Goal: Information Seeking & Learning: Compare options

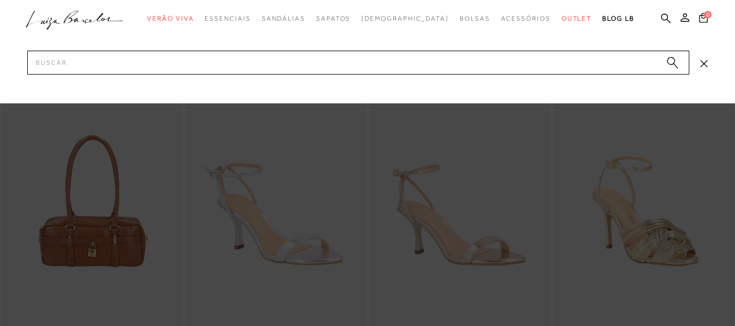
type input "[PERSON_NAME] 77770906-19"
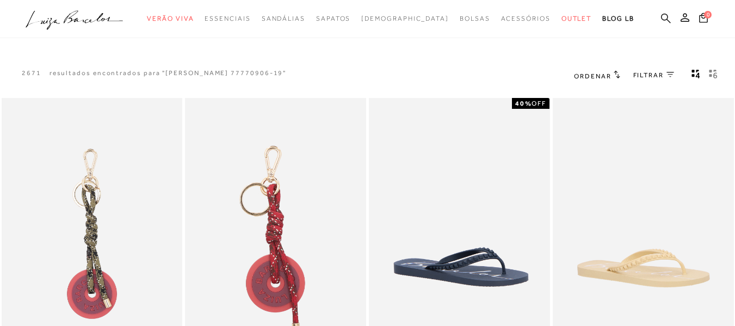
click at [661, 13] on icon at bounding box center [666, 18] width 10 height 10
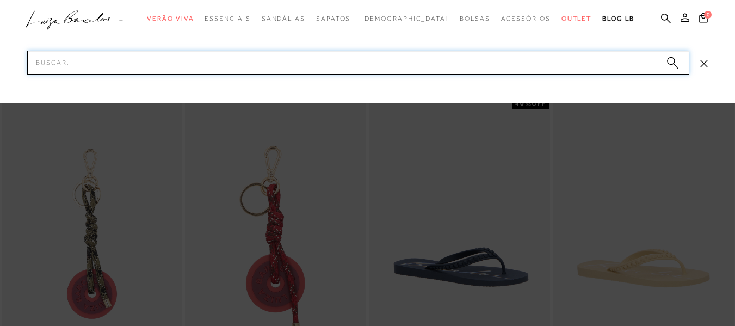
paste input "[PERSON_NAME] 77770906-19"
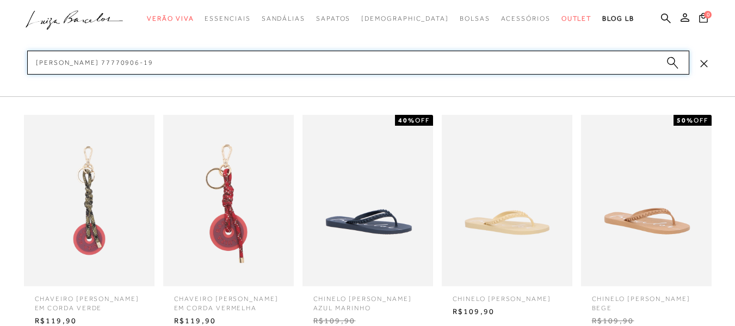
click at [101, 64] on input "[PERSON_NAME] 77770906-19" at bounding box center [358, 63] width 662 height 24
type input "77770906-19"
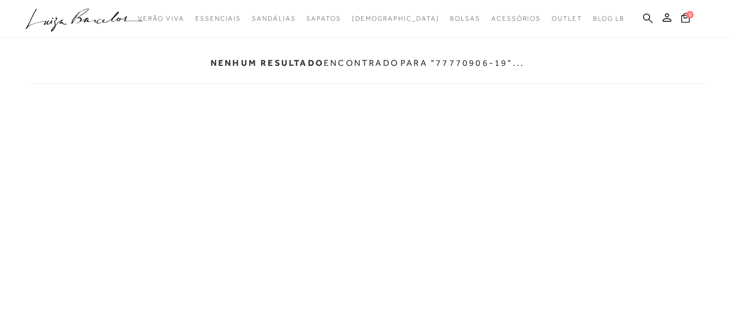
click at [649, 17] on icon at bounding box center [648, 18] width 10 height 10
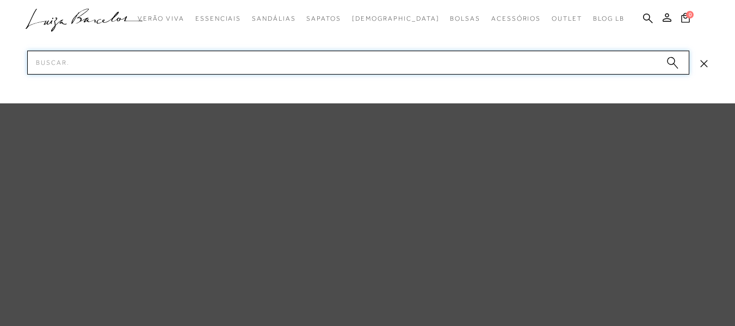
click at [508, 66] on input "Pesquisar" at bounding box center [358, 63] width 662 height 24
paste input "LU200ACF08SVZ"
type input "LU200ACF08SVZ"
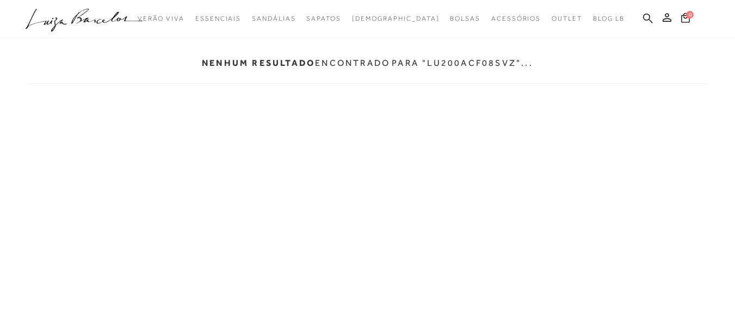
click at [652, 17] on icon at bounding box center [648, 18] width 10 height 10
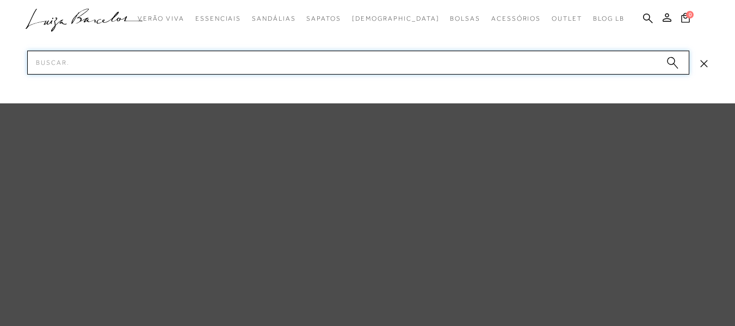
click at [464, 62] on input "Pesquisar" at bounding box center [358, 63] width 662 height 24
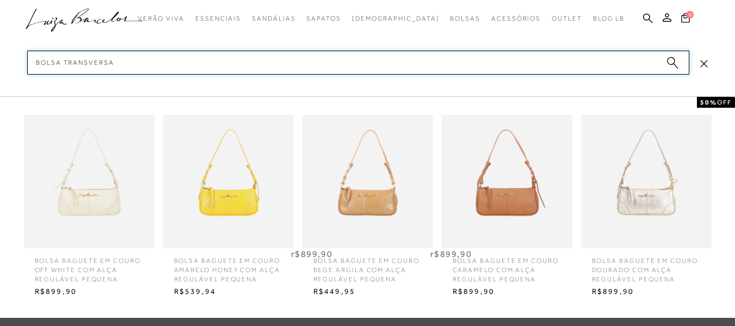
type input "bolsa transversal"
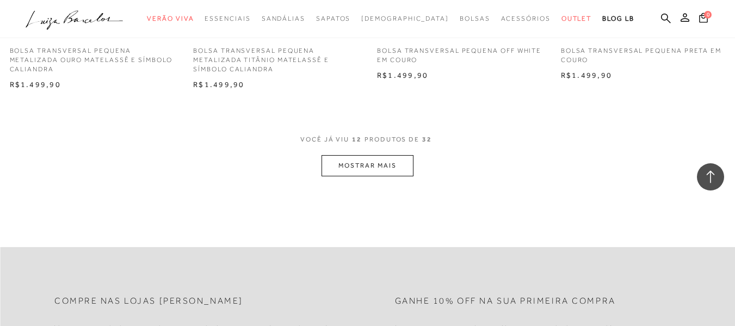
scroll to position [1117, 0]
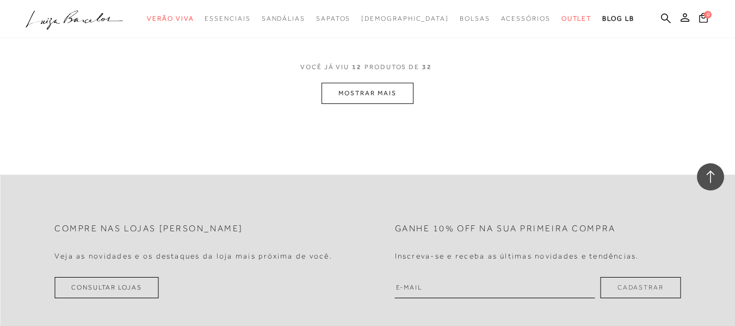
click at [386, 95] on button "MOSTRAR MAIS" at bounding box center [367, 93] width 91 height 21
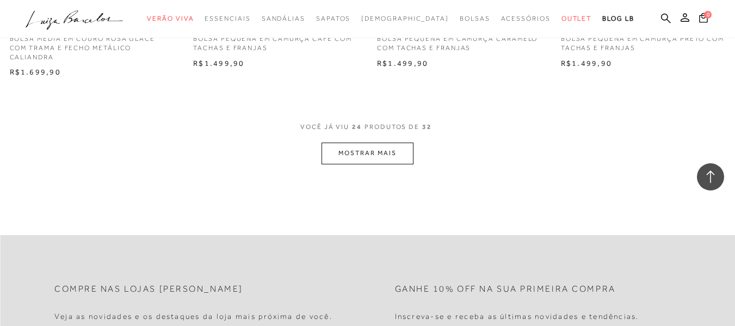
scroll to position [2126, 0]
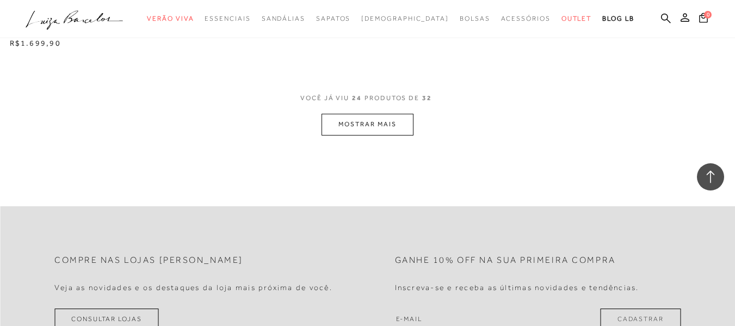
click at [362, 121] on button "MOSTRAR MAIS" at bounding box center [367, 124] width 91 height 21
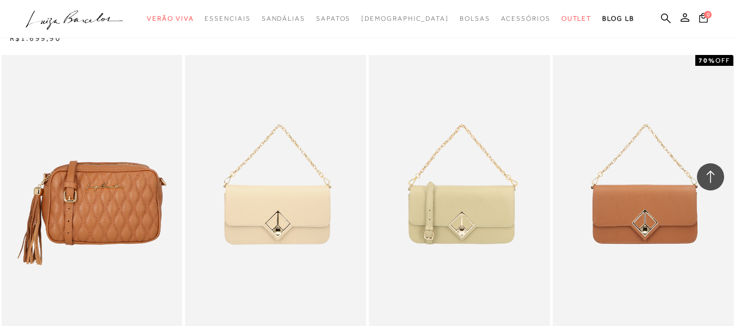
scroll to position [2143, 0]
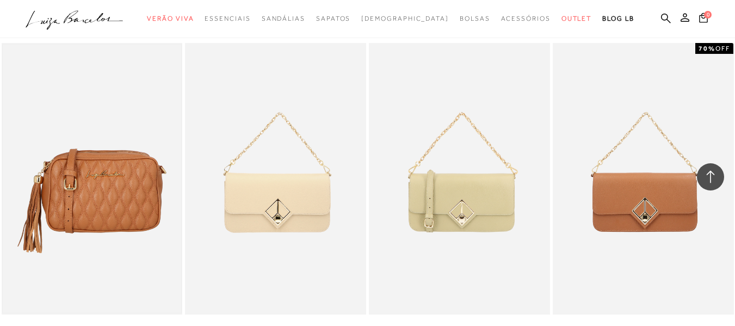
click at [124, 204] on img at bounding box center [92, 179] width 179 height 268
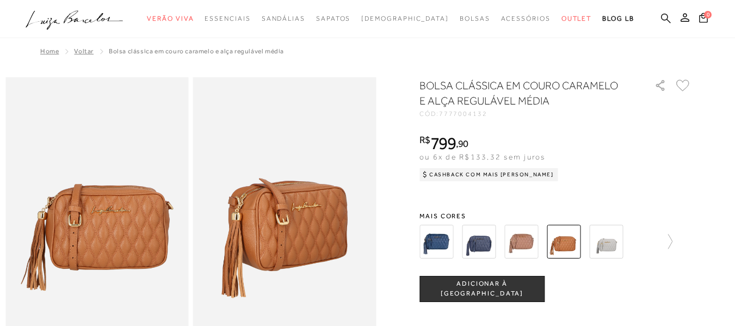
click at [661, 17] on icon at bounding box center [666, 18] width 10 height 10
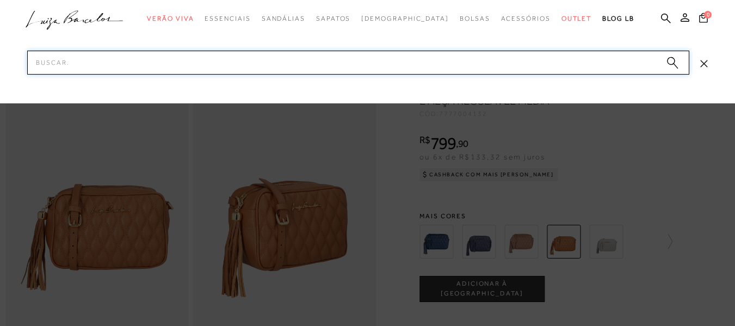
paste input "77770906-19"
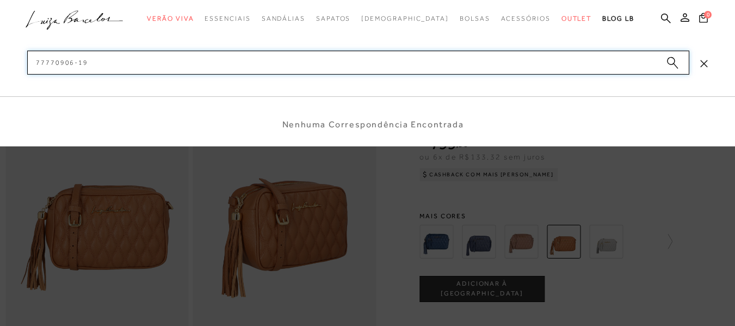
click at [78, 62] on input "77770906-19" at bounding box center [358, 63] width 662 height 24
type input "7777090619"
click at [88, 62] on input "7777090619" at bounding box center [358, 63] width 662 height 24
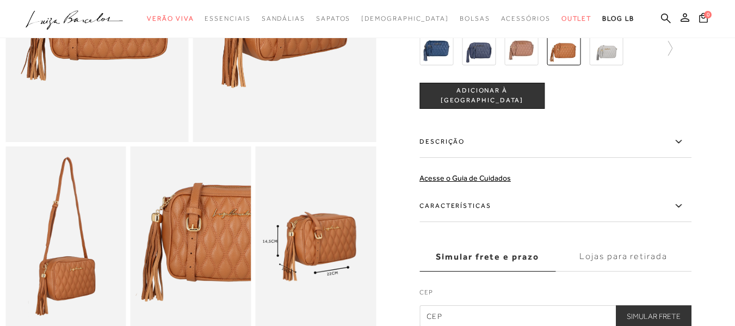
scroll to position [211, 0]
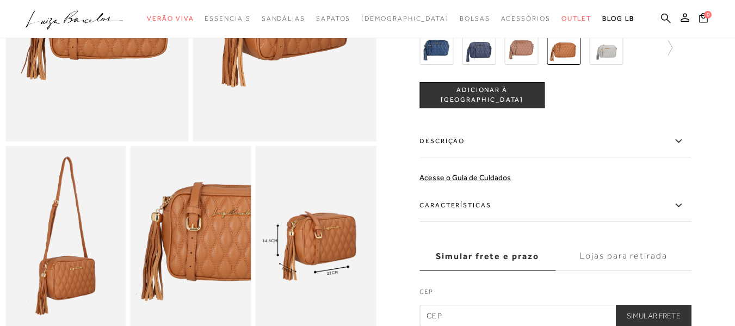
click at [571, 59] on img at bounding box center [564, 48] width 34 height 34
click at [534, 65] on img at bounding box center [522, 48] width 34 height 34
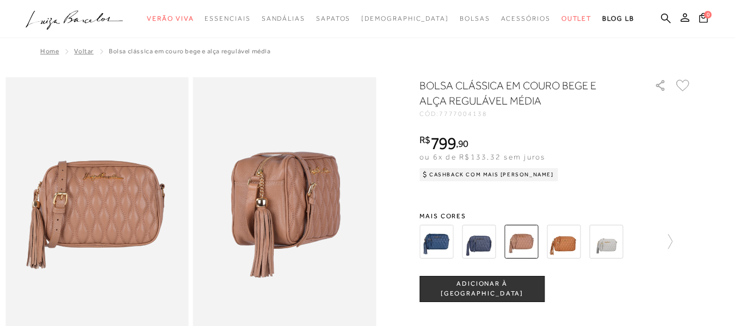
click at [488, 247] on img at bounding box center [479, 242] width 34 height 34
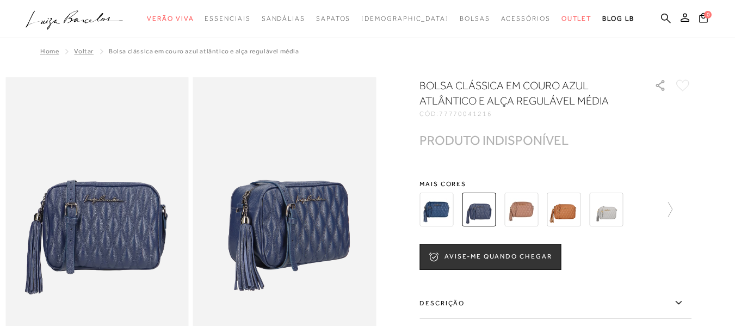
click at [445, 218] on img at bounding box center [437, 210] width 34 height 34
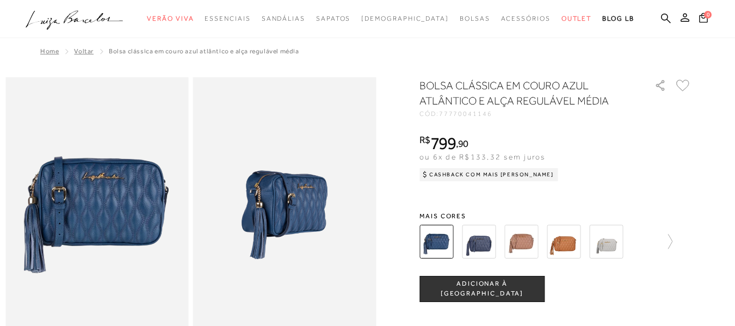
click at [609, 243] on img at bounding box center [606, 242] width 34 height 34
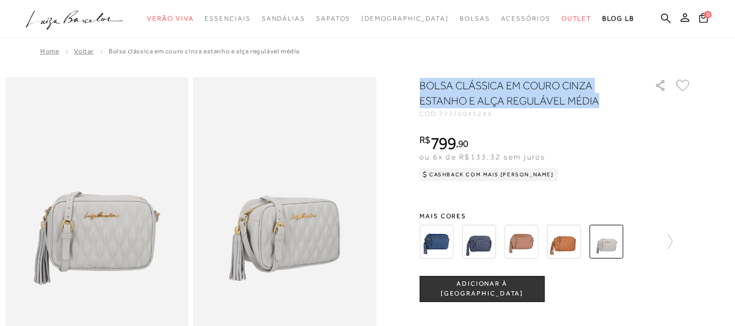
drag, startPoint x: 427, startPoint y: 86, endPoint x: 604, endPoint y: 106, distance: 178.6
click at [604, 106] on h1 "BOLSA CLÁSSICA EM COURO CINZA ESTANHO E ALÇA REGULÁVEL MÉDIA" at bounding box center [522, 93] width 204 height 30
copy h1 "BOLSA CLÁSSICA EM COURO CINZA ESTANHO E ALÇA REGULÁVEL MÉDIA"
click at [661, 15] on icon at bounding box center [666, 18] width 10 height 10
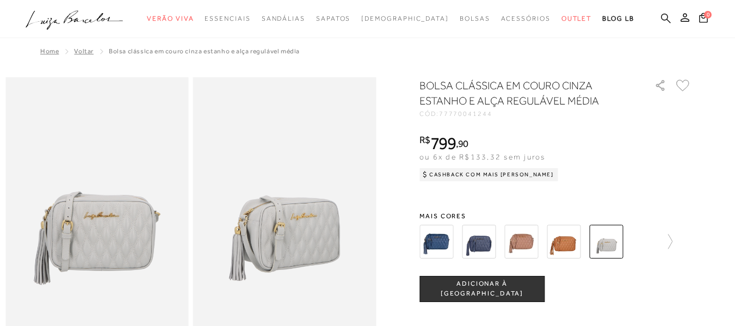
click at [661, 15] on icon at bounding box center [666, 18] width 10 height 10
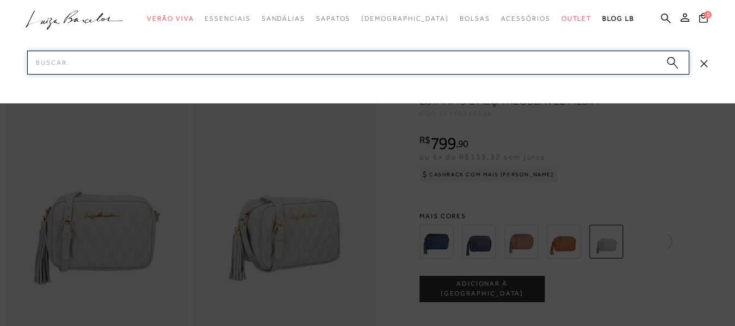
paste input "BOLSA CLÁSSICA EM COURO CINZA ESTANHO E ALÇA REGULÁVEL MÉDIA"
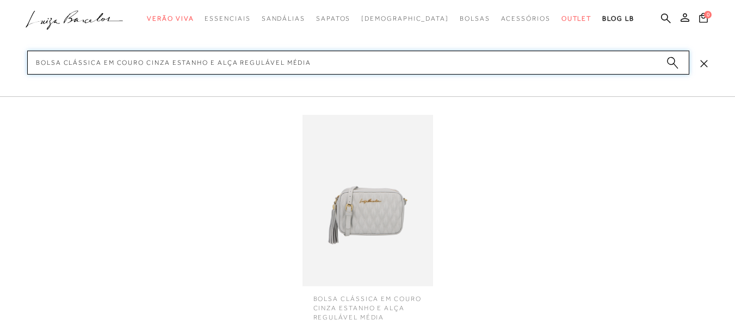
click at [205, 63] on input "BOLSA CLÁSSICA EM COURO CINZA ESTANHO E ALÇA REGULÁVEL MÉDIA" at bounding box center [358, 63] width 662 height 24
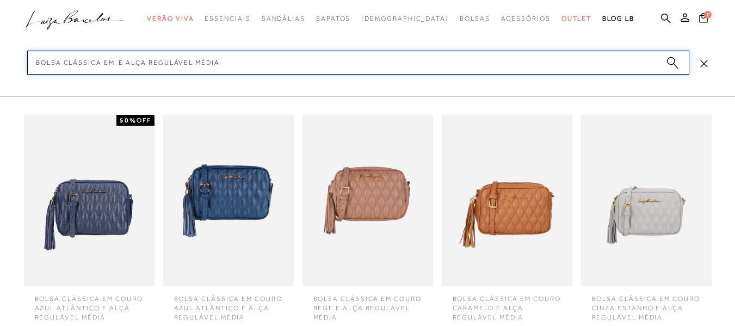
type input "BOLSA CLÁSSICA EM E ALÇA REGULÁVEL MÉDIA"
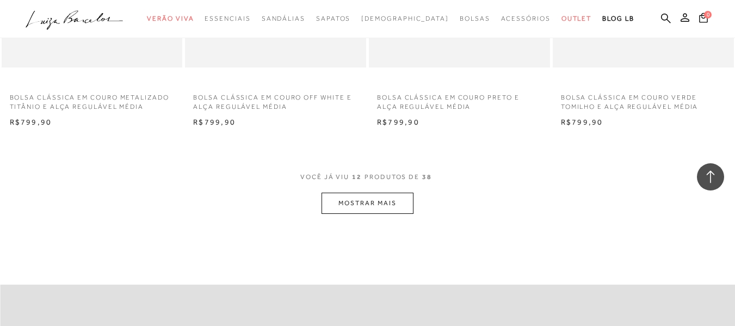
scroll to position [1016, 0]
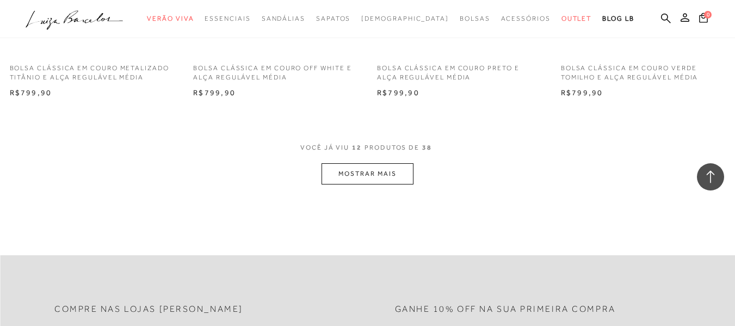
click at [355, 174] on button "MOSTRAR MAIS" at bounding box center [367, 173] width 91 height 21
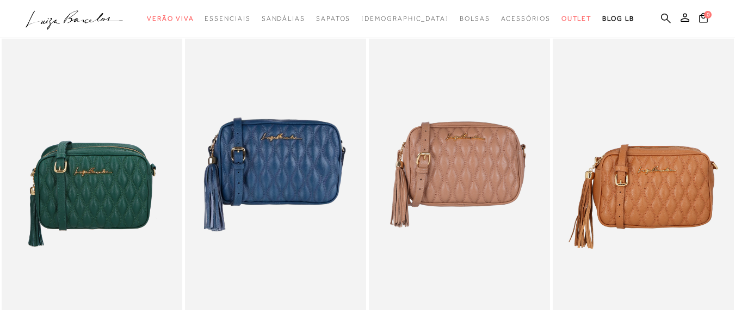
scroll to position [0, 0]
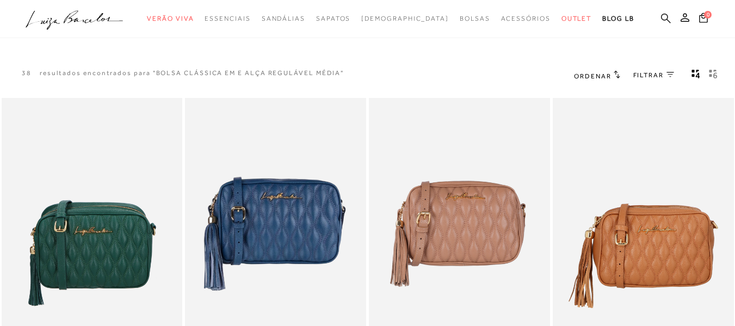
click at [661, 19] on icon at bounding box center [666, 18] width 10 height 10
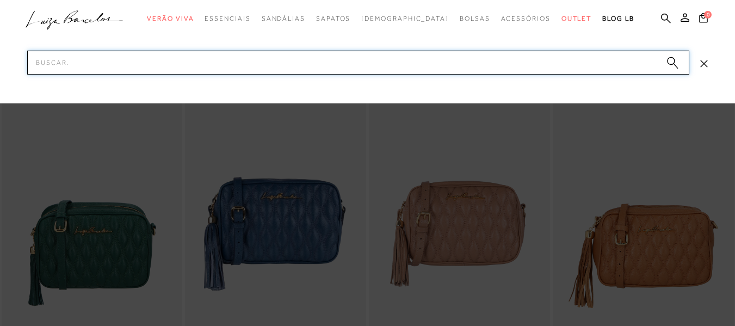
paste input "BOLSA CLÁSSICA EM COURO CINZA ESTANHO E ALÇA REGULÁVEL MÉDIA"
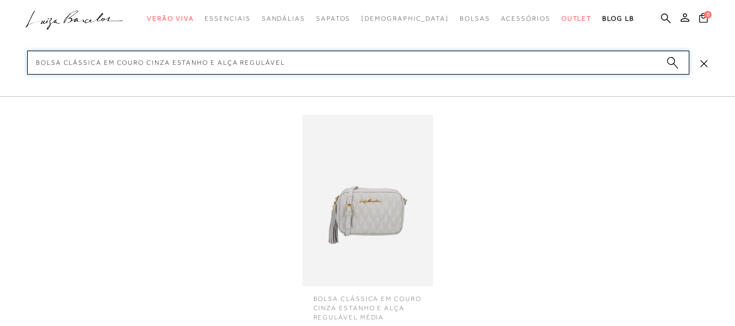
click at [207, 62] on input "BOLSA CLÁSSICA EM COURO CINZA ESTANHO E ALÇA REGULÁVEL" at bounding box center [358, 63] width 662 height 24
type input "BOLSA CLÁSSICA EM COURO E ALÇA REGULÁVEL"
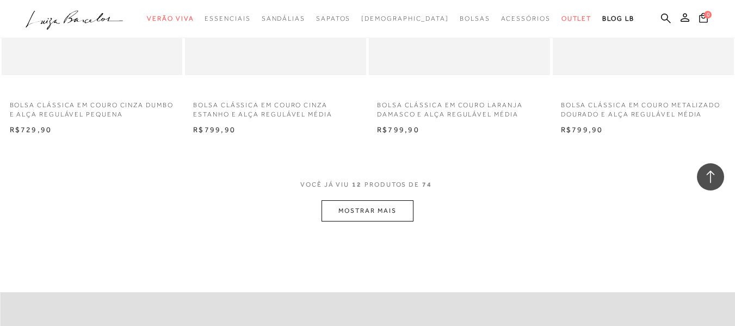
scroll to position [980, 0]
click at [401, 219] on button "MOSTRAR MAIS" at bounding box center [367, 210] width 91 height 21
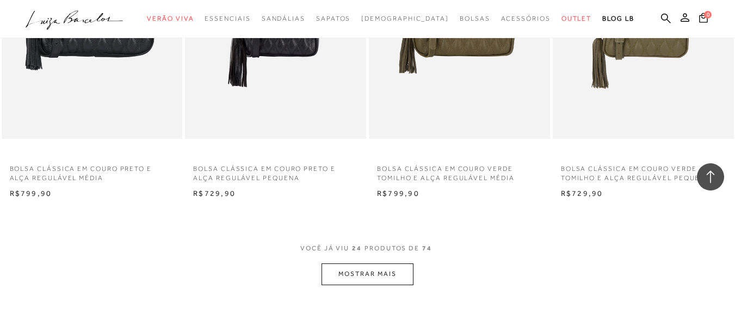
scroll to position [2025, 0]
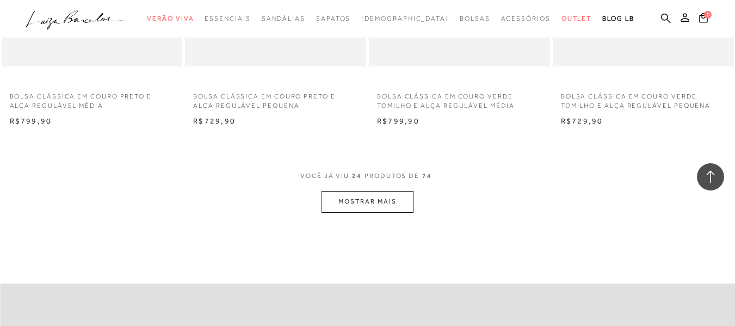
click at [382, 193] on button "MOSTRAR MAIS" at bounding box center [367, 201] width 91 height 21
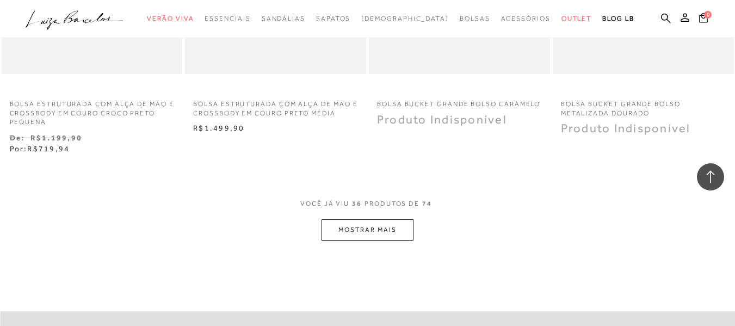
scroll to position [3150, 0]
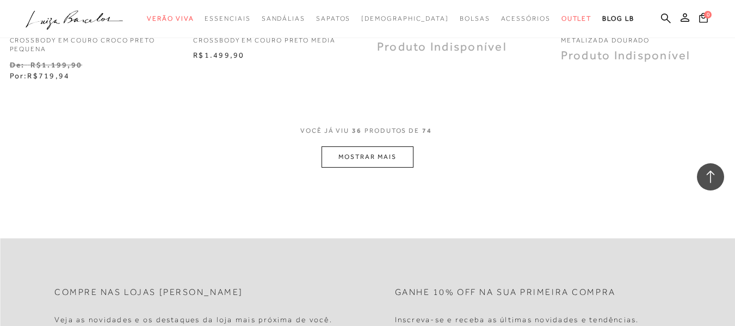
click at [354, 161] on button "MOSTRAR MAIS" at bounding box center [367, 156] width 91 height 21
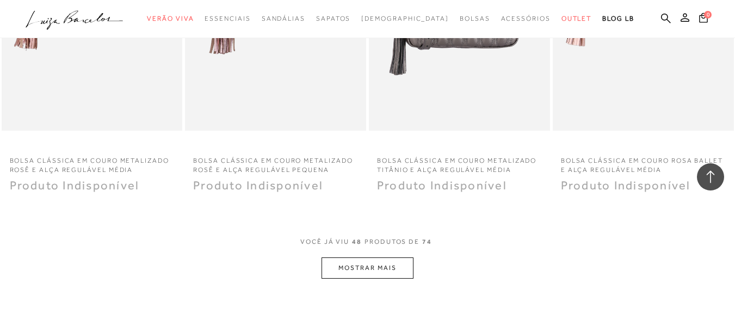
scroll to position [4100, 0]
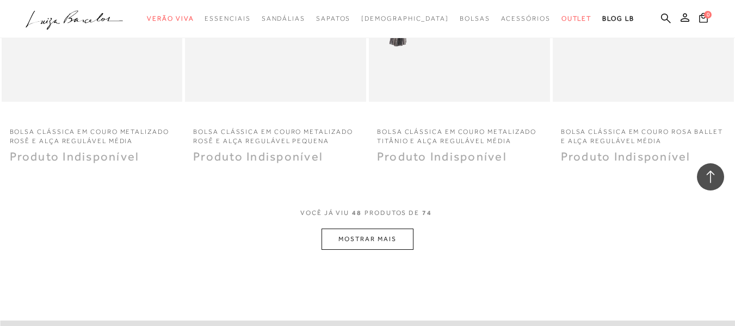
click at [355, 244] on button "MOSTRAR MAIS" at bounding box center [367, 239] width 91 height 21
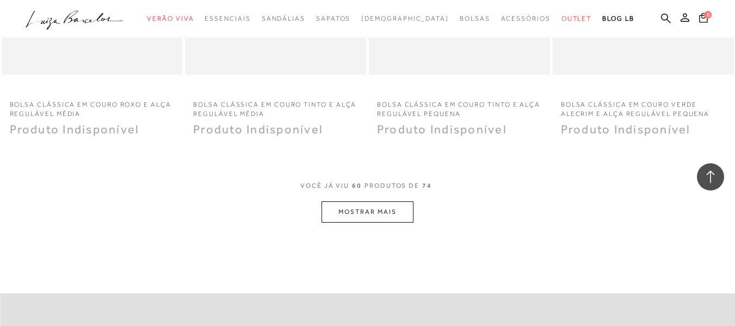
scroll to position [5174, 0]
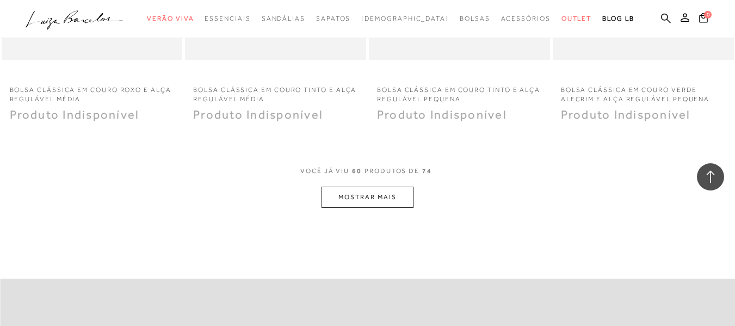
click at [398, 195] on button "MOSTRAR MAIS" at bounding box center [367, 197] width 91 height 21
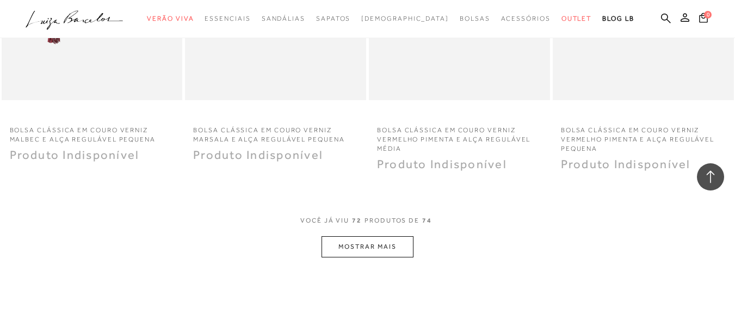
scroll to position [6168, 0]
click at [389, 247] on button "MOSTRAR MAIS" at bounding box center [367, 245] width 91 height 21
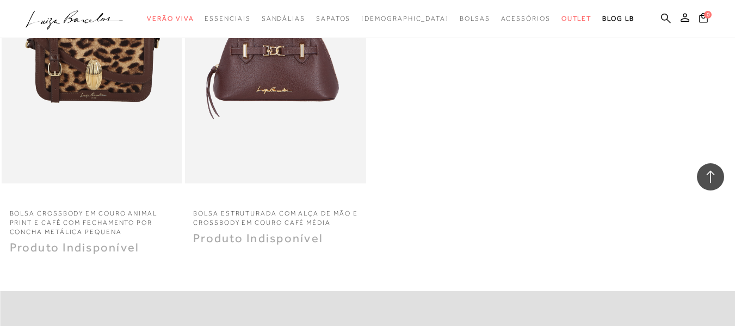
scroll to position [6458, 0]
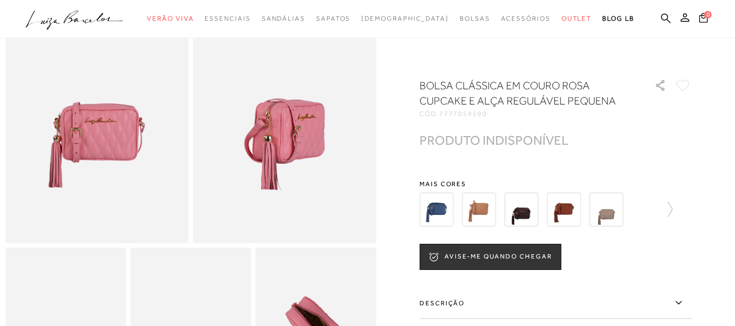
scroll to position [181, 0]
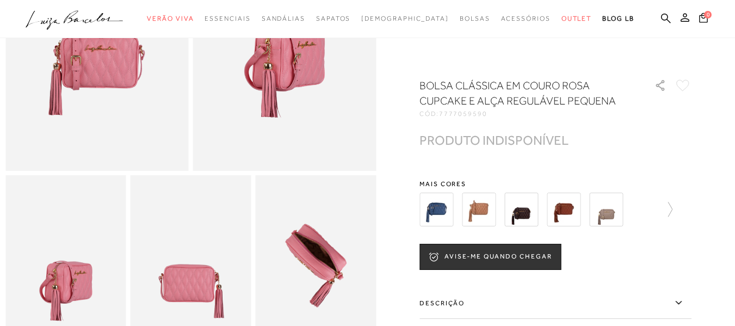
click at [680, 301] on icon at bounding box center [678, 302] width 6 height 3
click at [0, 0] on input "Descrição" at bounding box center [0, 0] width 0 height 0
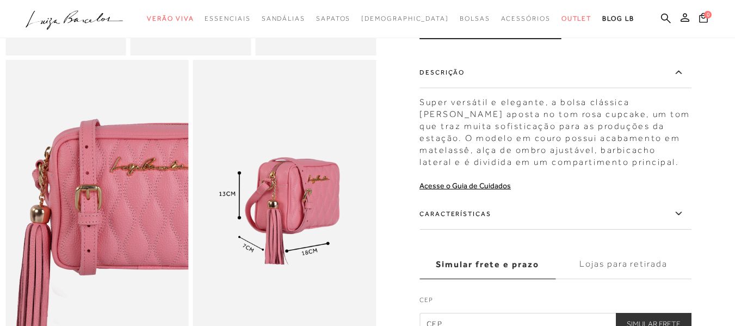
scroll to position [521, 0]
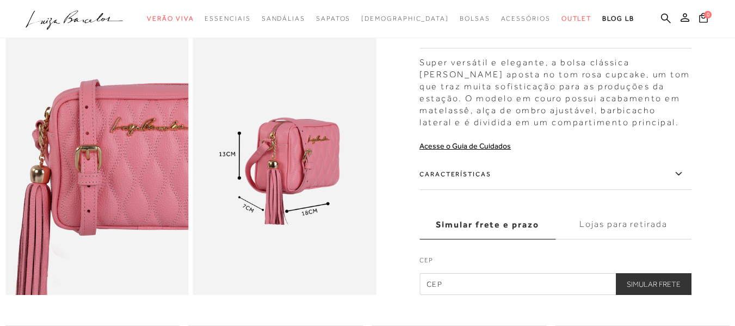
click at [684, 181] on icon at bounding box center [678, 174] width 13 height 14
click at [0, 0] on input "Características" at bounding box center [0, 0] width 0 height 0
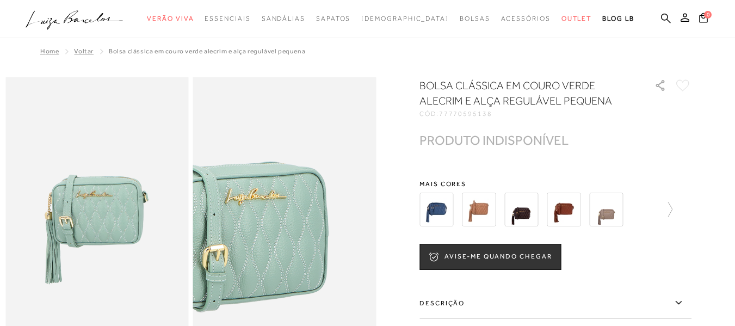
click at [334, 185] on img at bounding box center [239, 247] width 366 height 550
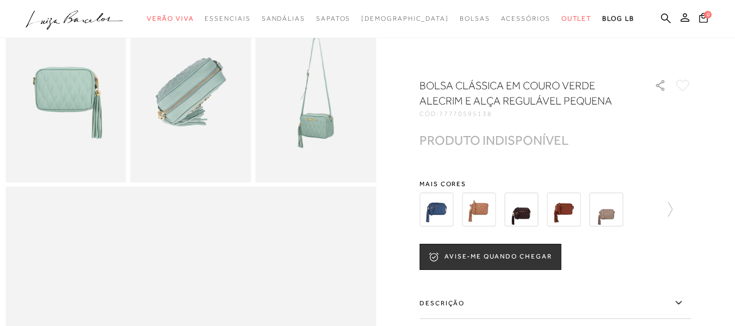
scroll to position [355, 0]
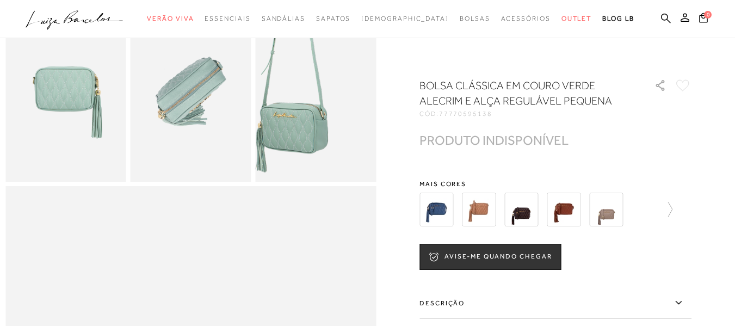
click at [343, 132] on img at bounding box center [291, 60] width 241 height 362
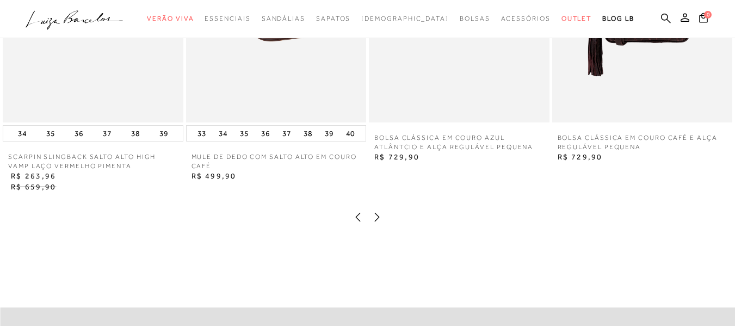
scroll to position [1430, 0]
click at [661, 20] on icon at bounding box center [666, 18] width 10 height 10
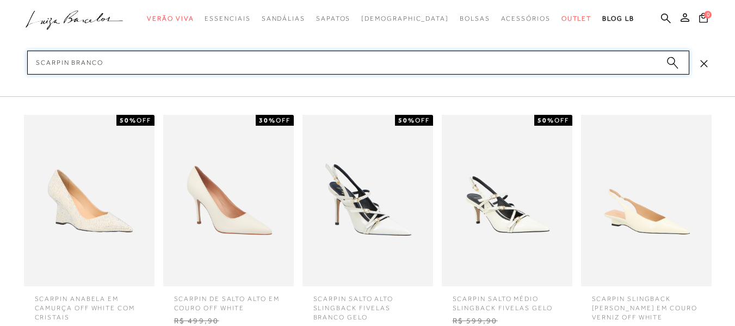
scroll to position [1839, 0]
type input "scarpin branco"
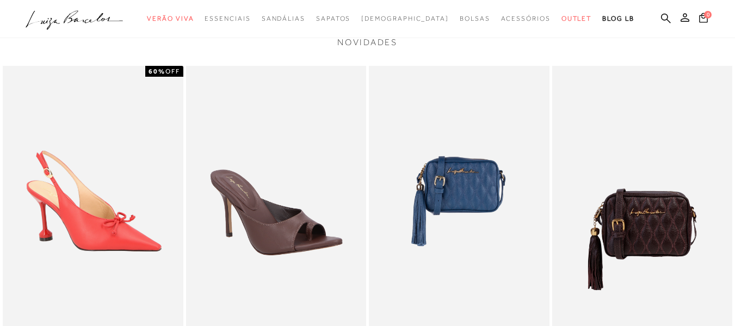
scroll to position [1196, 0]
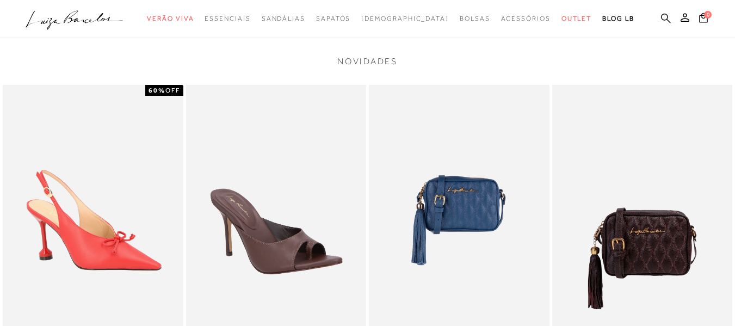
click at [661, 14] on icon at bounding box center [666, 18] width 10 height 10
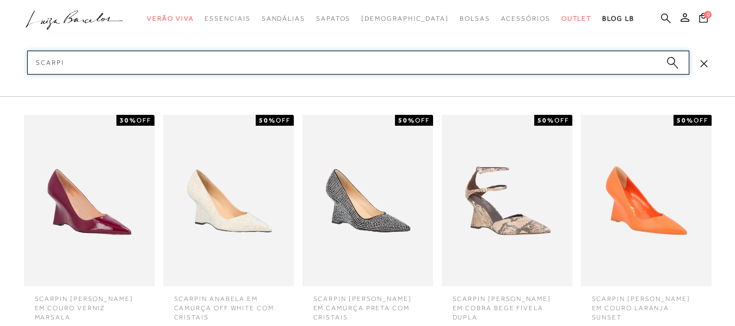
type input "scarpin"
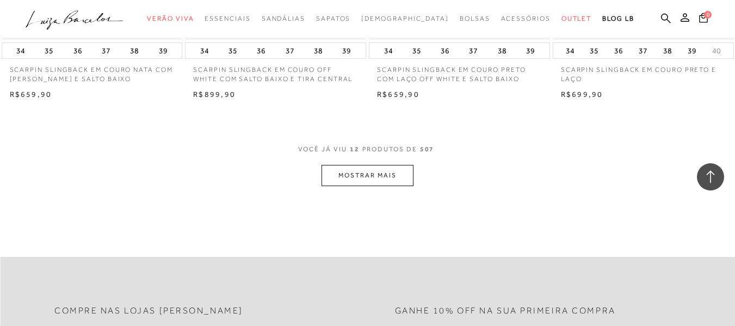
scroll to position [1096, 0]
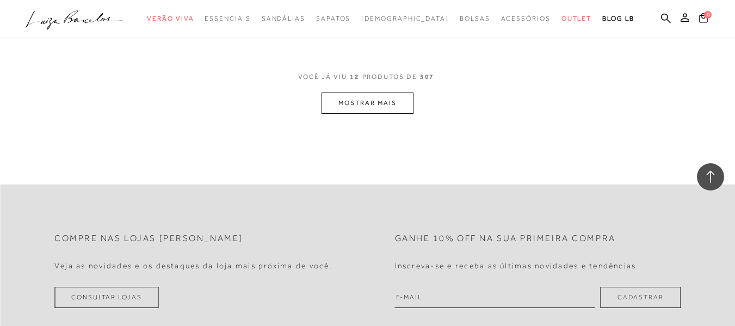
click at [370, 103] on button "MOSTRAR MAIS" at bounding box center [367, 103] width 91 height 21
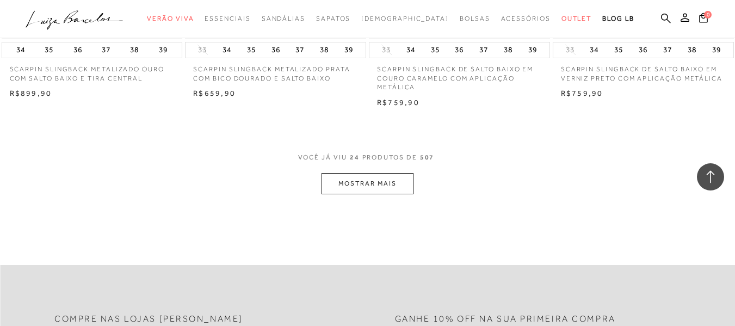
scroll to position [2119, 0]
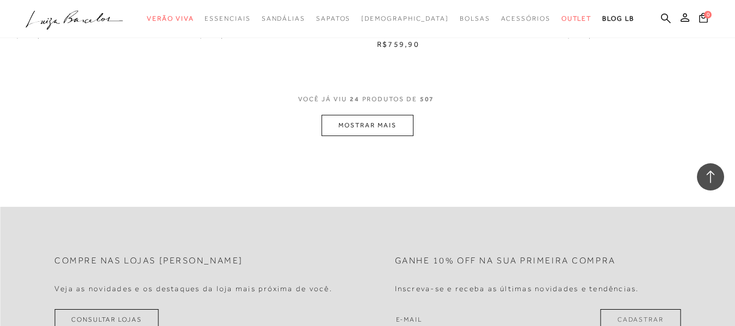
click at [349, 118] on button "MOSTRAR MAIS" at bounding box center [367, 125] width 91 height 21
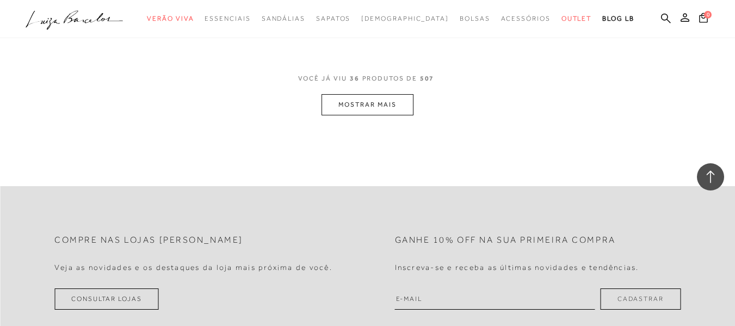
scroll to position [3215, 0]
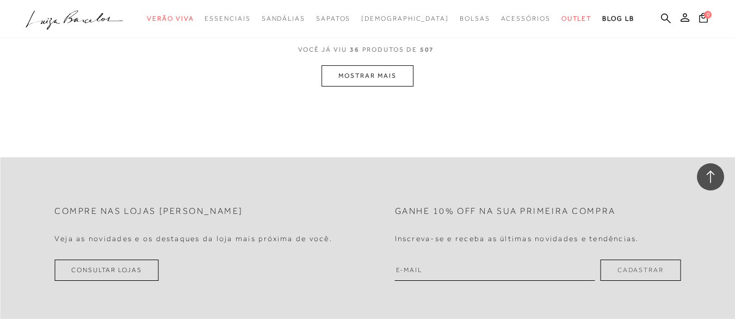
click at [365, 86] on button "MOSTRAR MAIS" at bounding box center [367, 75] width 91 height 21
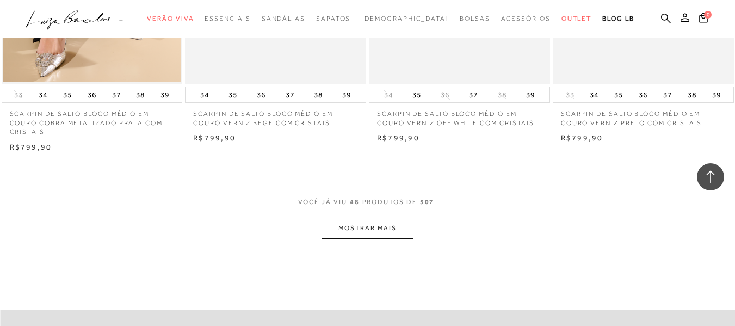
scroll to position [4152, 0]
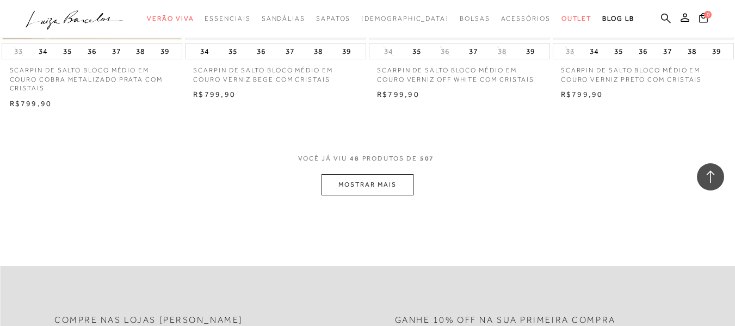
click at [361, 181] on button "MOSTRAR MAIS" at bounding box center [367, 184] width 91 height 21
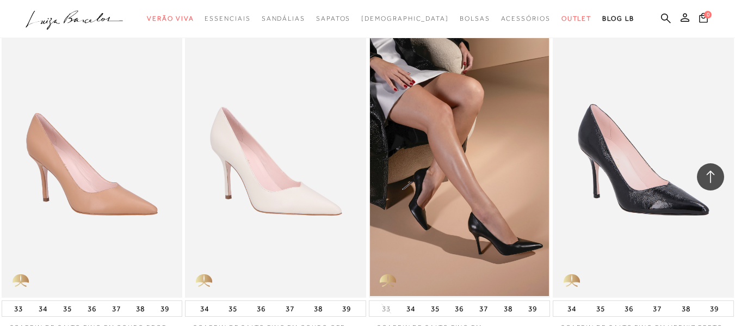
scroll to position [4260, 0]
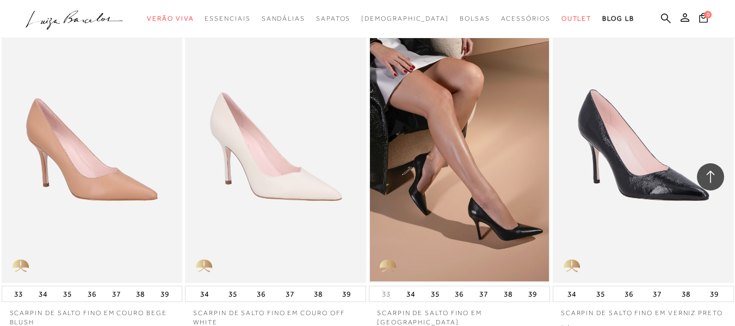
click at [502, 206] on img at bounding box center [459, 147] width 179 height 268
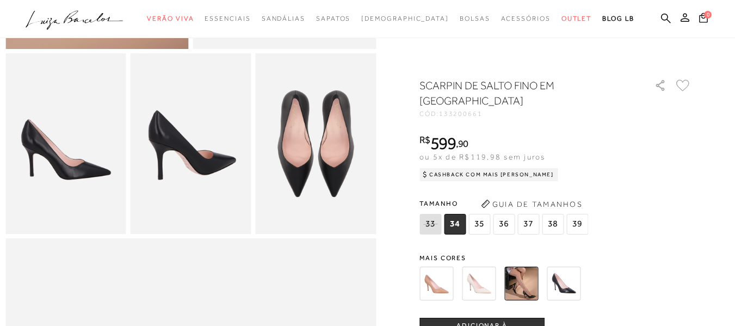
scroll to position [347, 0]
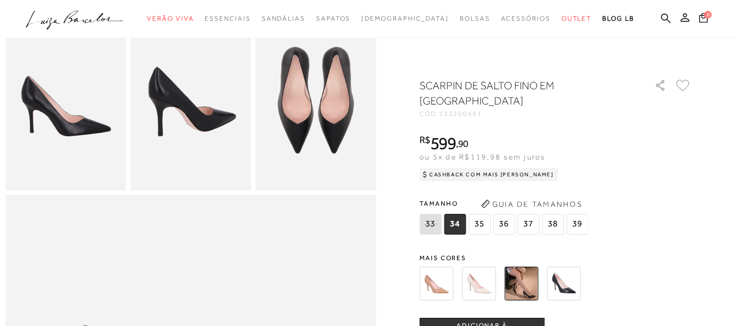
drag, startPoint x: 642, startPoint y: 194, endPoint x: 644, endPoint y: 133, distance: 61.0
click at [644, 133] on div "SCARPIN DE SALTO FINO EM COURO PRETO CÓD: 133200661 × É necessário selecionar u…" at bounding box center [556, 320] width 272 height 484
click at [663, 206] on div "Tamanho 33 34 35" at bounding box center [556, 216] width 272 height 42
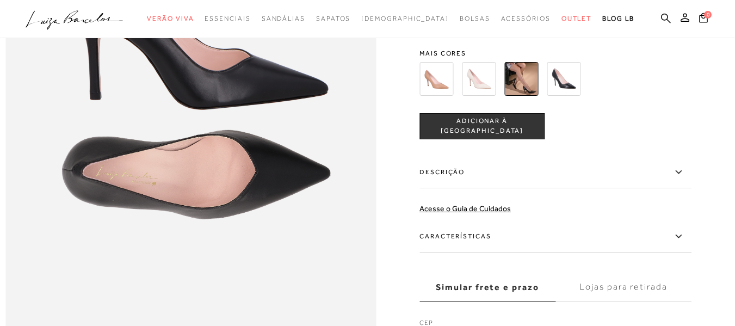
scroll to position [767, 0]
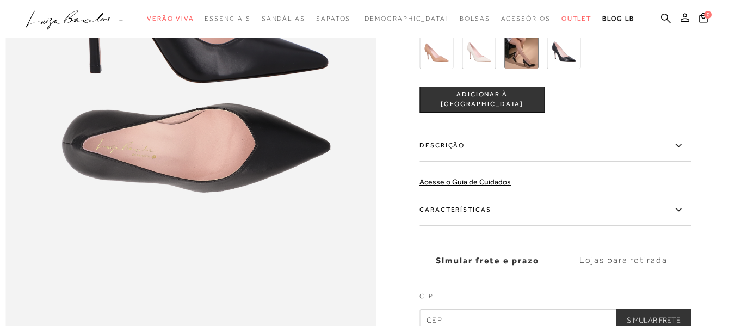
click at [681, 147] on icon at bounding box center [678, 145] width 6 height 3
click at [0, 0] on input "Descrição" at bounding box center [0, 0] width 0 height 0
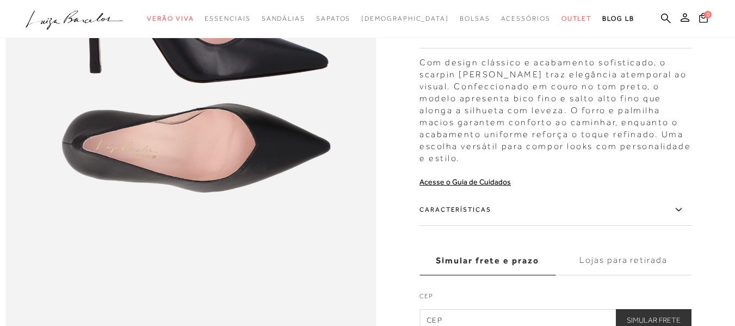
click at [683, 217] on icon at bounding box center [678, 210] width 13 height 14
click at [0, 0] on input "Características" at bounding box center [0, 0] width 0 height 0
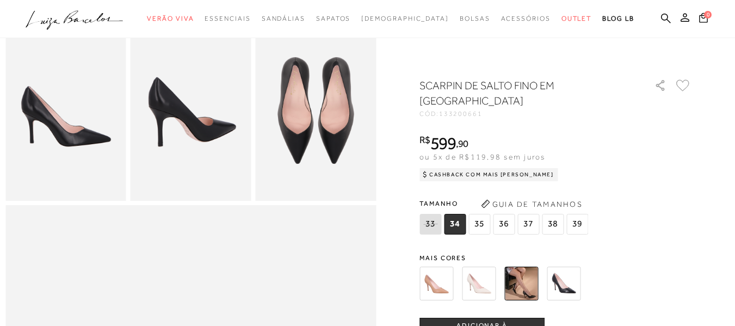
scroll to position [364, 0]
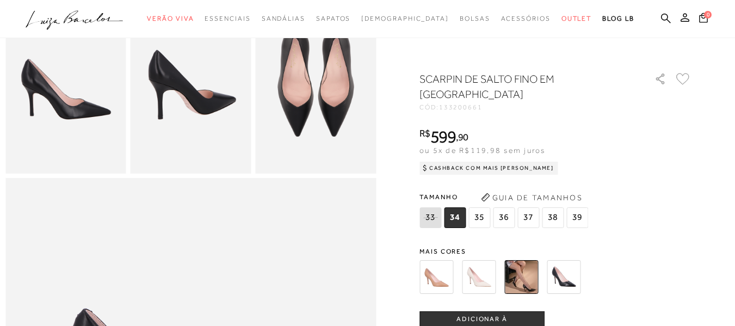
click at [575, 284] on img at bounding box center [564, 277] width 34 height 34
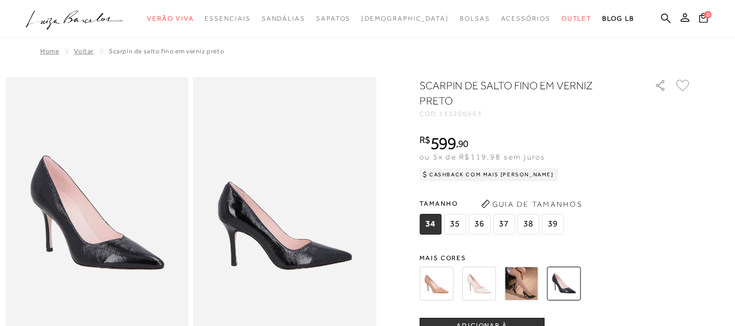
click at [486, 280] on img at bounding box center [479, 284] width 34 height 34
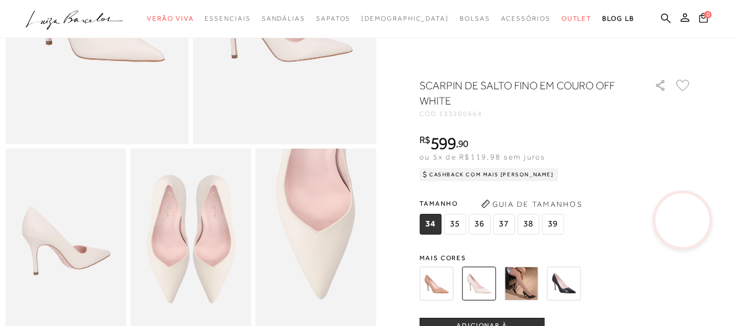
scroll to position [308, 0]
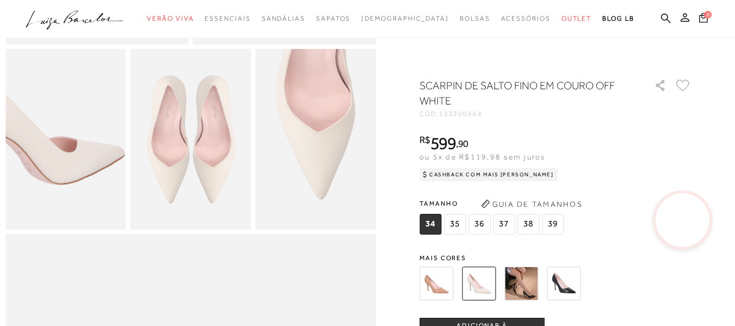
click at [95, 164] on img at bounding box center [34, 123] width 241 height 362
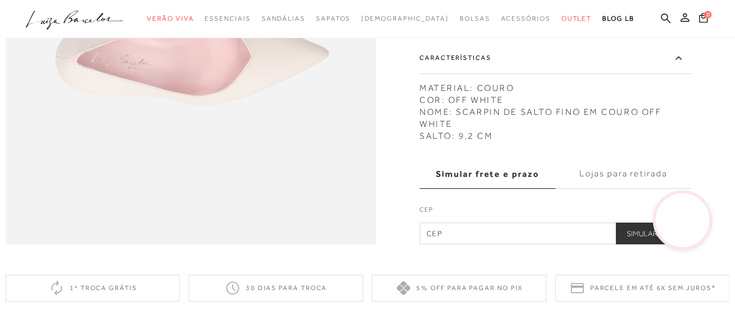
scroll to position [857, 0]
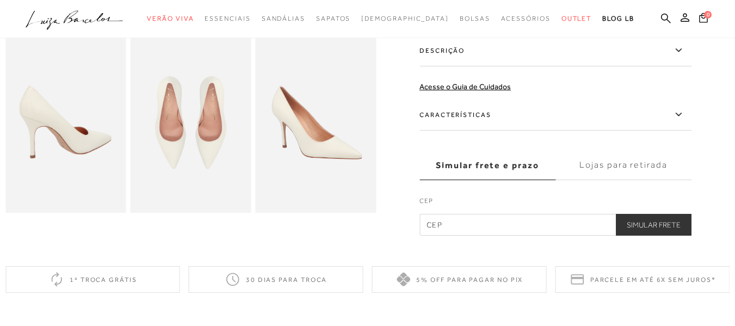
scroll to position [285, 0]
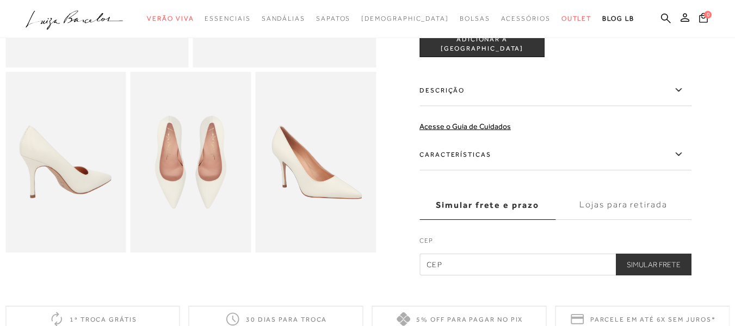
click at [681, 153] on icon at bounding box center [678, 153] width 6 height 3
click at [0, 0] on input "Características" at bounding box center [0, 0] width 0 height 0
